Goal: Task Accomplishment & Management: Complete application form

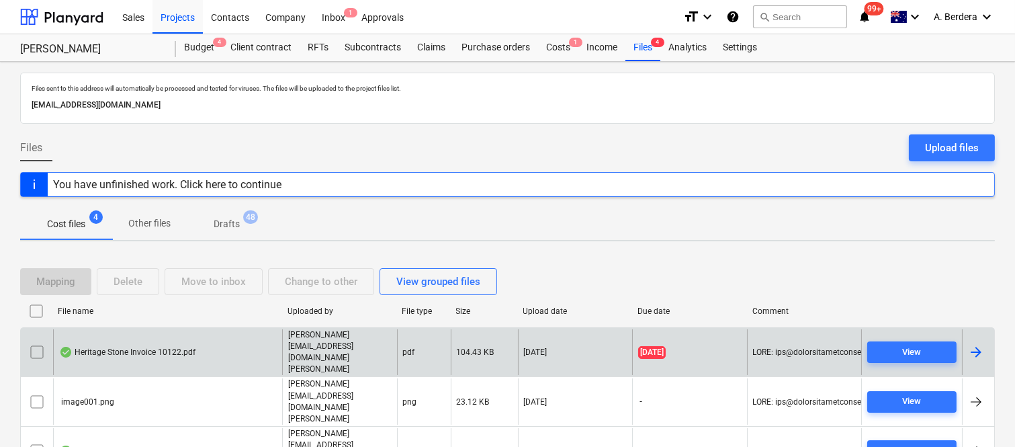
click at [226, 338] on div "Heritage Stone Invoice 10122.pdf" at bounding box center [167, 352] width 229 height 46
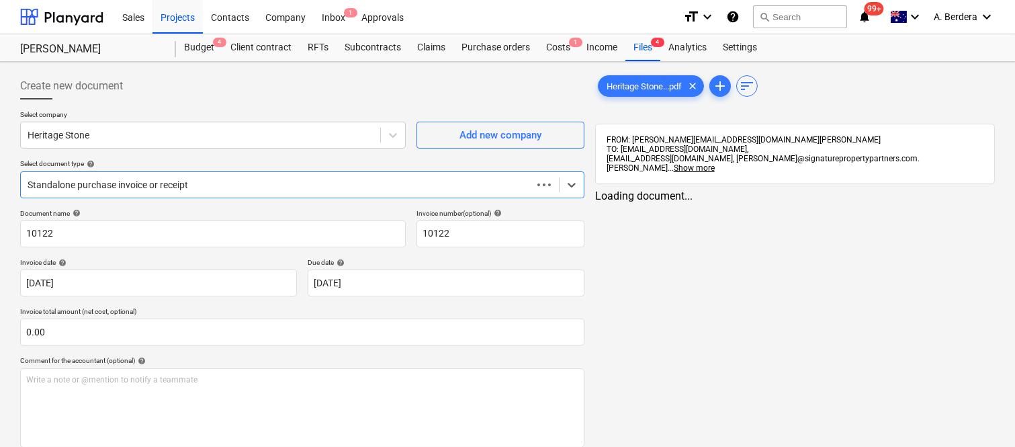
type input "10122"
type input "[DATE]"
click at [224, 180] on div at bounding box center [290, 184] width 524 height 13
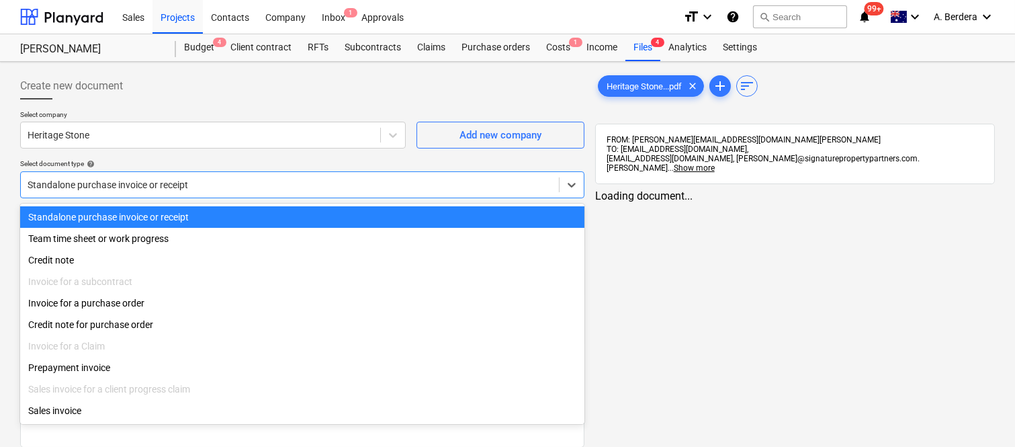
click at [230, 212] on div "Standalone purchase invoice or receipt" at bounding box center [302, 216] width 564 height 21
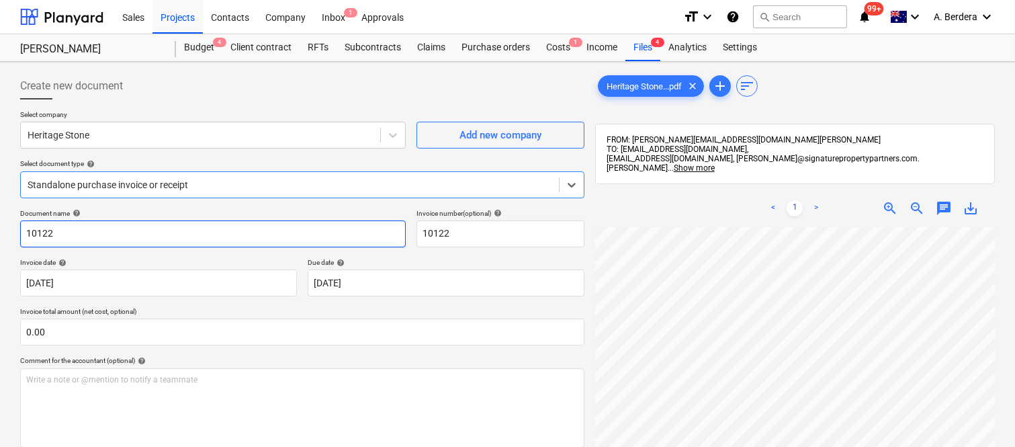
click at [20, 231] on input "10122" at bounding box center [212, 233] width 385 height 27
click at [99, 230] on input "HERITAGE STONE INV- 10122" at bounding box center [212, 233] width 385 height 27
click at [138, 246] on input "HERITAGE STONE INV- 10122" at bounding box center [212, 233] width 385 height 27
click at [99, 232] on input "HERITAGE STONE INV- 10122" at bounding box center [212, 233] width 385 height 27
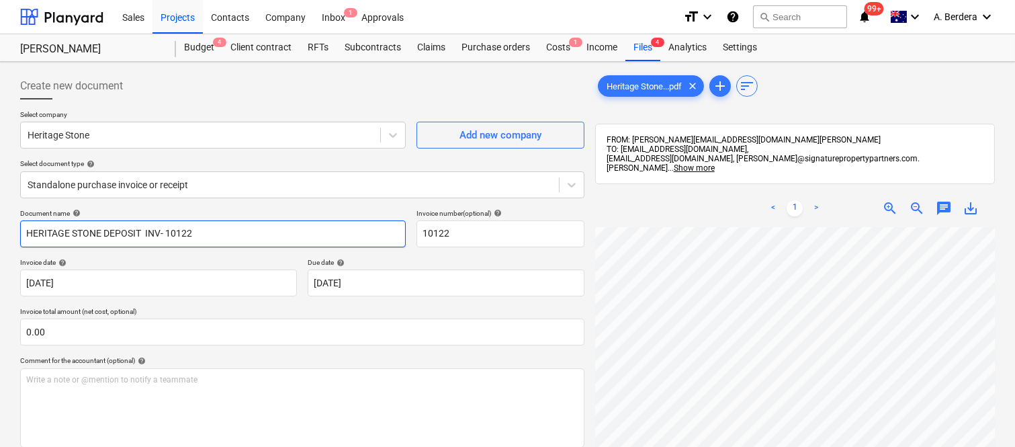
type input "HERITAGE STONE DEPOSIT INV- 10122"
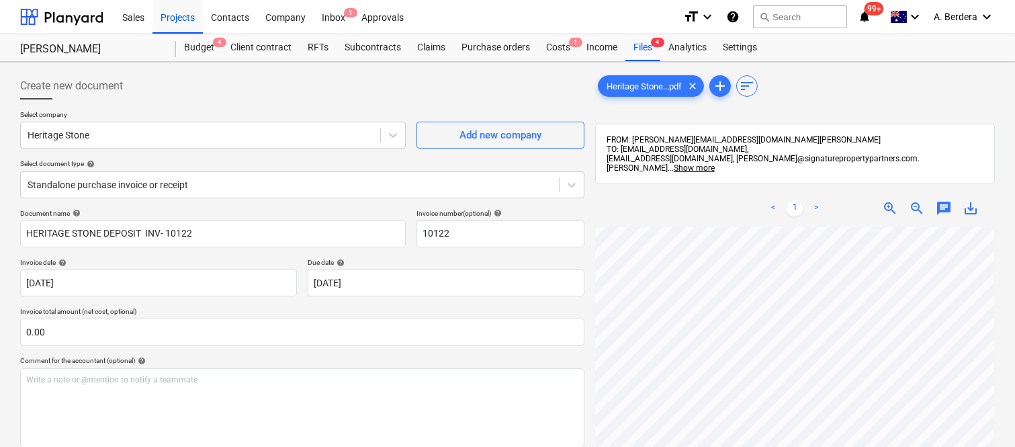
scroll to position [259, 105]
click at [896, 203] on span "zoom_in" at bounding box center [890, 208] width 16 height 16
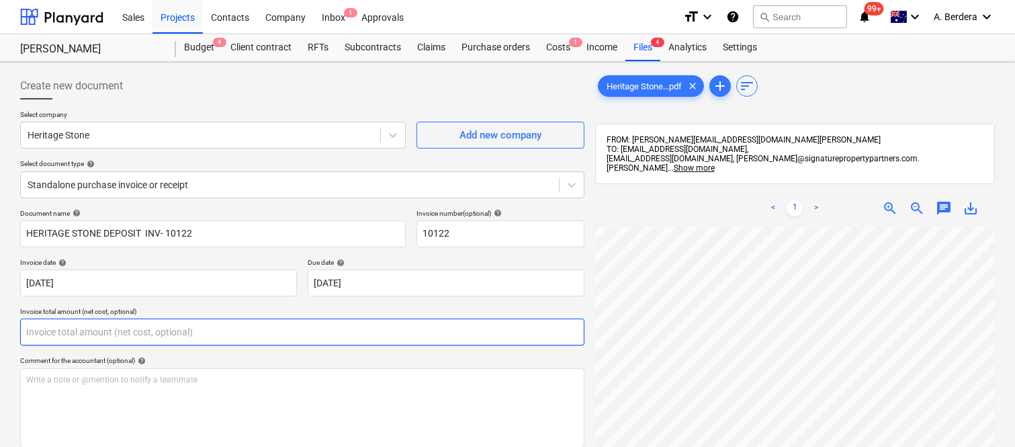
click at [145, 329] on input "text" at bounding box center [302, 331] width 564 height 27
paste input "65,000"
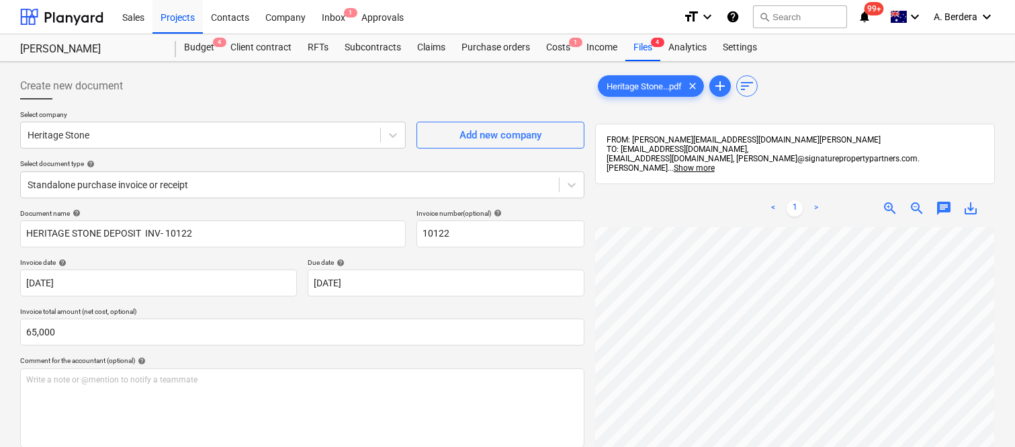
type input "65,000.00"
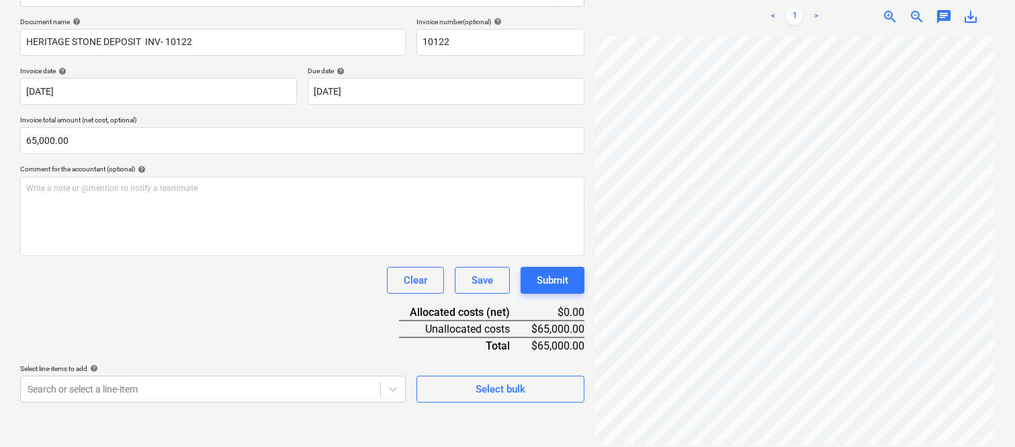
scroll to position [158, 205]
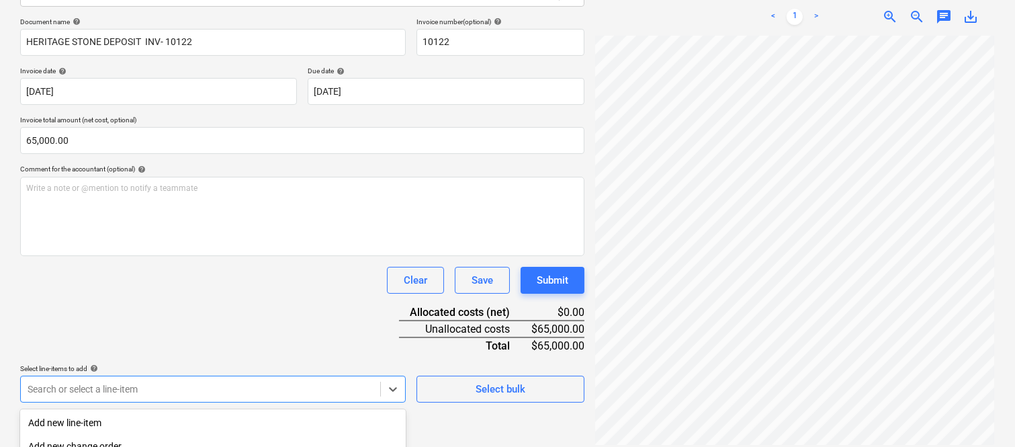
click at [228, 255] on body "Sales Projects Contacts Company Inbox 1 Approvals format_size keyboard_arrow_do…" at bounding box center [507, 32] width 1015 height 447
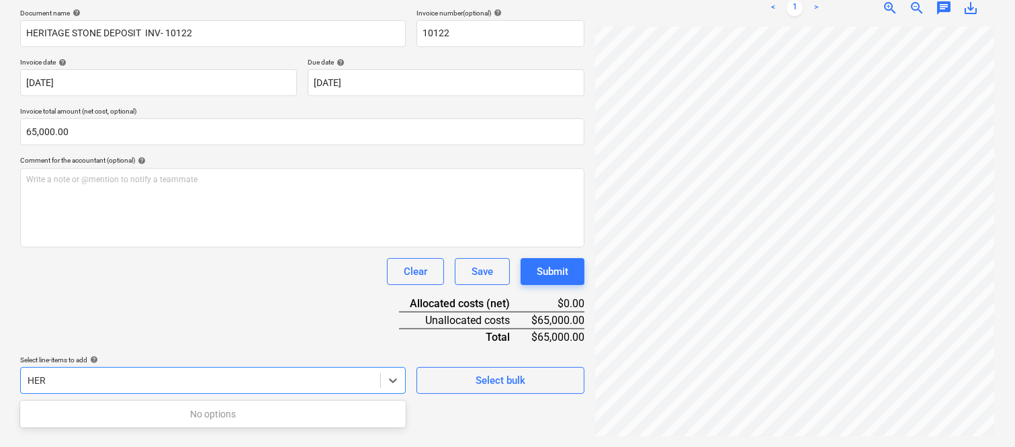
scroll to position [191, 0]
type input "H"
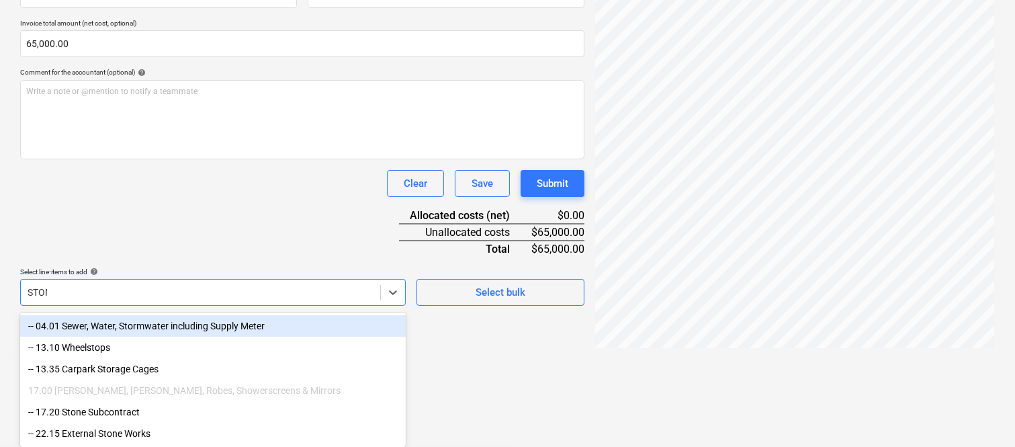
scroll to position [224, 0]
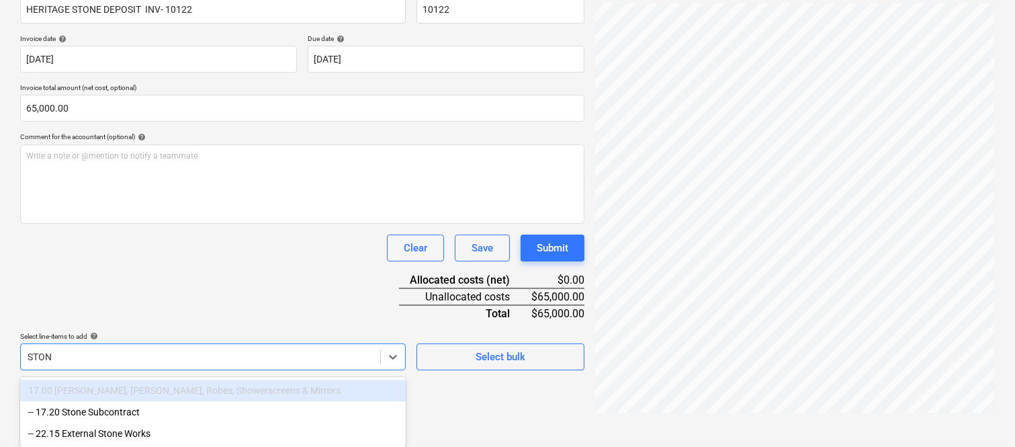
type input "STONE"
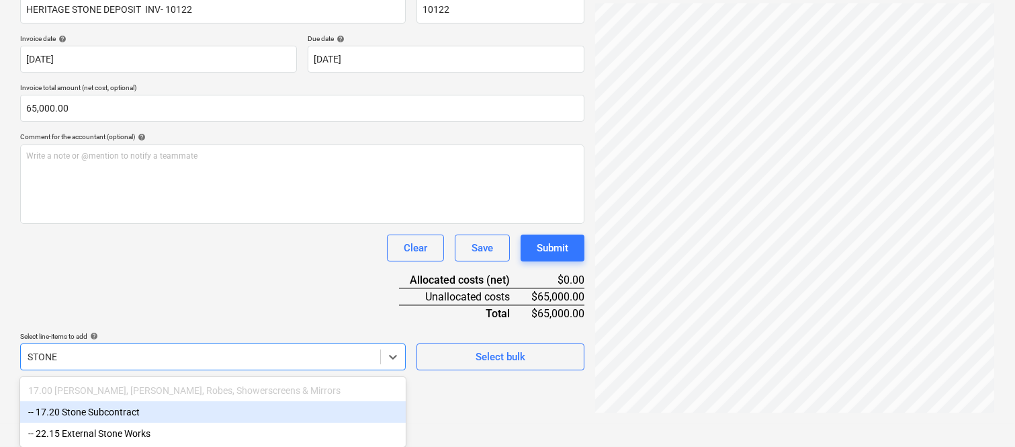
click at [105, 412] on div "-- 17.20 Stone Subcontract" at bounding box center [212, 411] width 385 height 21
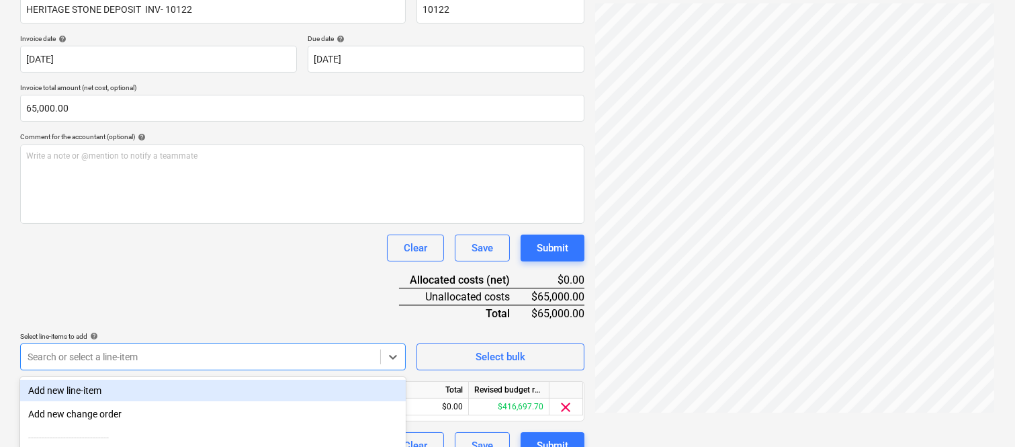
click at [170, 259] on div "Clear Save Submit" at bounding box center [302, 247] width 564 height 27
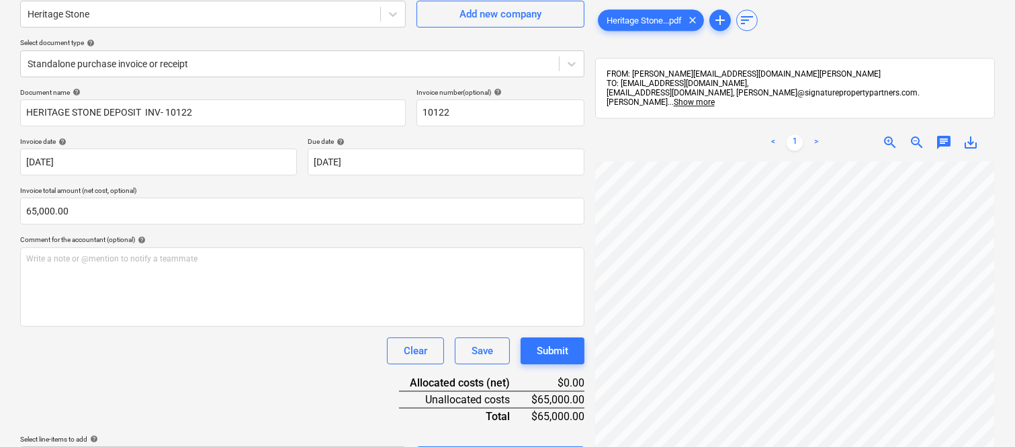
scroll to position [246, 0]
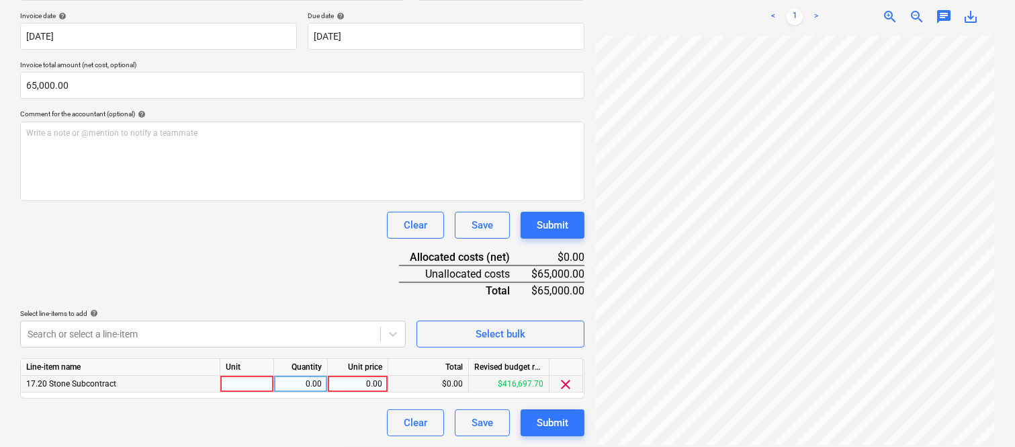
click at [261, 383] on div at bounding box center [247, 383] width 54 height 17
type input "INVOICE"
click at [313, 383] on div "0.00" at bounding box center [300, 383] width 42 height 17
type input "1"
click at [363, 381] on div "0.00" at bounding box center [357, 383] width 49 height 17
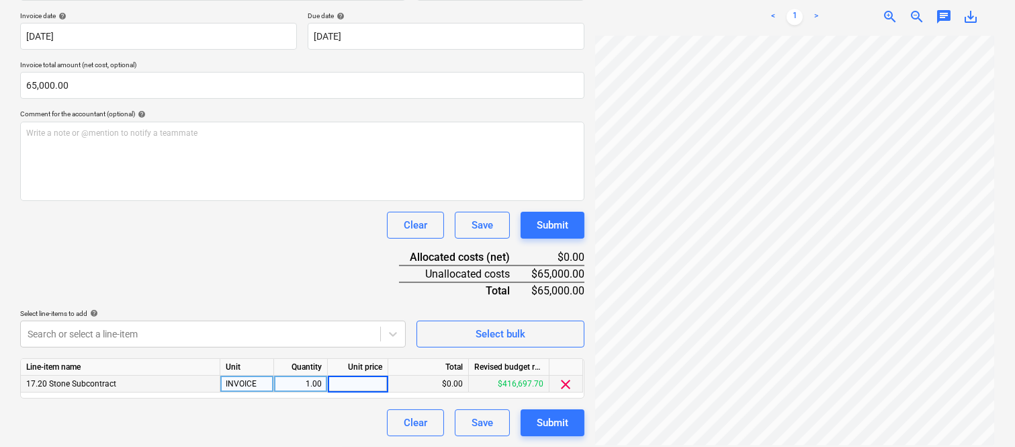
type input "65,000"
click at [324, 433] on div "Clear Save Submit" at bounding box center [302, 422] width 564 height 27
click at [548, 426] on div "Submit" at bounding box center [553, 422] width 32 height 17
